Goal: Transaction & Acquisition: Purchase product/service

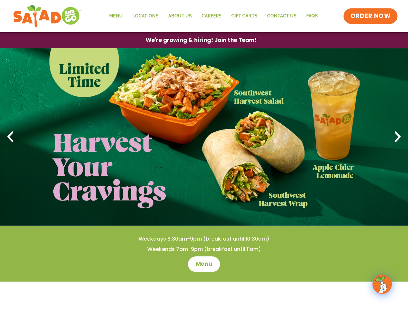
click at [371, 16] on span "ORDER NOW" at bounding box center [371, 16] width 40 height 8
click at [201, 40] on span "We're growing & hiring! Join the Team!" at bounding box center [201, 40] width 100 height 5
click at [10, 137] on icon at bounding box center [10, 137] width 14 height 14
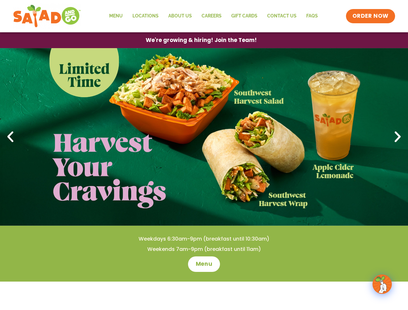
click at [398, 137] on icon at bounding box center [398, 137] width 14 height 14
click at [204, 264] on span "Menu" at bounding box center [204, 264] width 18 height 8
click at [382, 285] on img at bounding box center [382, 284] width 18 height 18
